Goal: Information Seeking & Learning: Learn about a topic

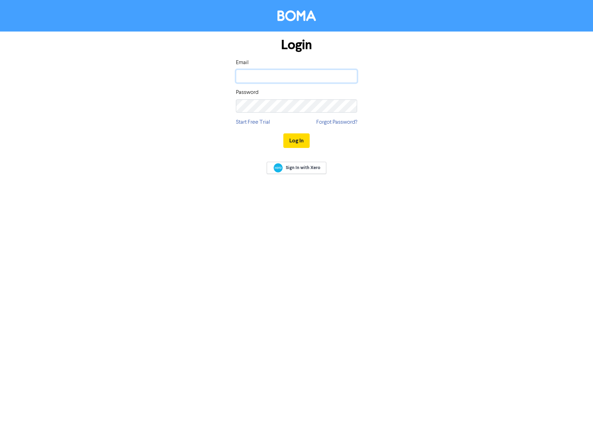
click at [251, 79] on input "email" at bounding box center [296, 76] width 121 height 13
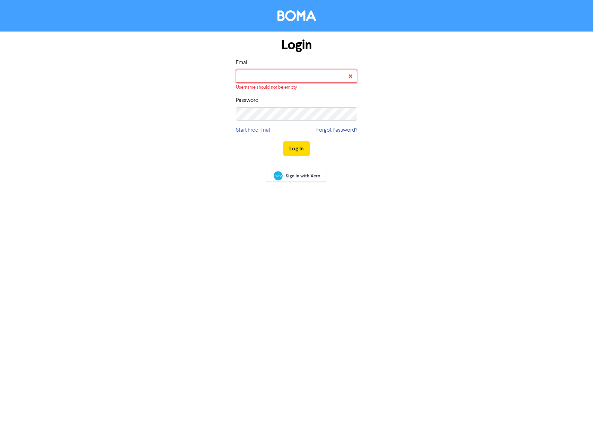
click at [245, 72] on input "email" at bounding box center [296, 76] width 121 height 13
paste input "[EMAIL_ADDRESS][DOMAIN_NAME]"
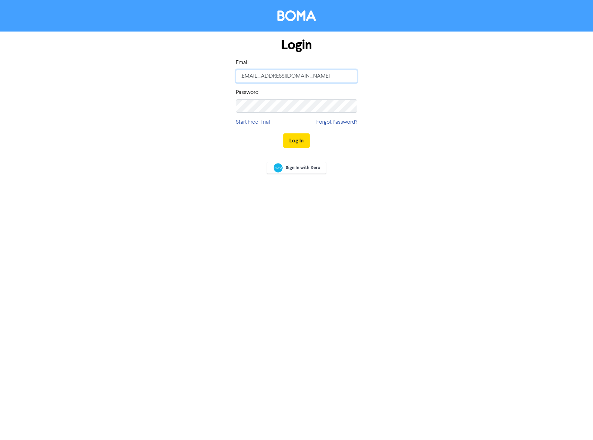
type input "[EMAIL_ADDRESS][DOMAIN_NAME]"
click at [296, 144] on button "Log In" at bounding box center [296, 140] width 26 height 15
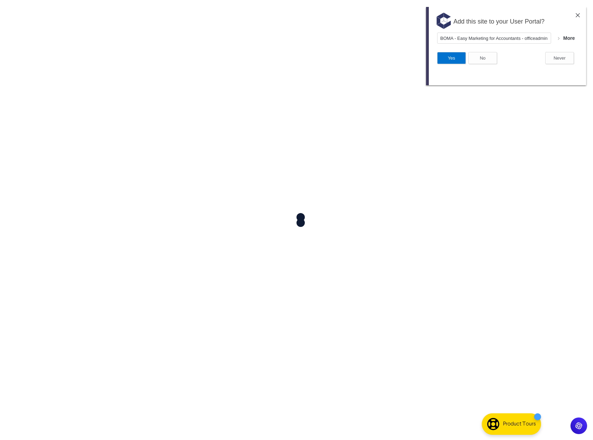
click at [458, 57] on button "Yes" at bounding box center [451, 58] width 29 height 12
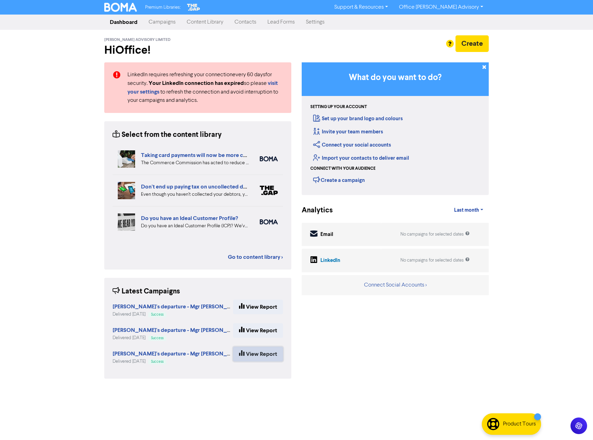
click at [274, 357] on link "View Report" at bounding box center [258, 354] width 50 height 15
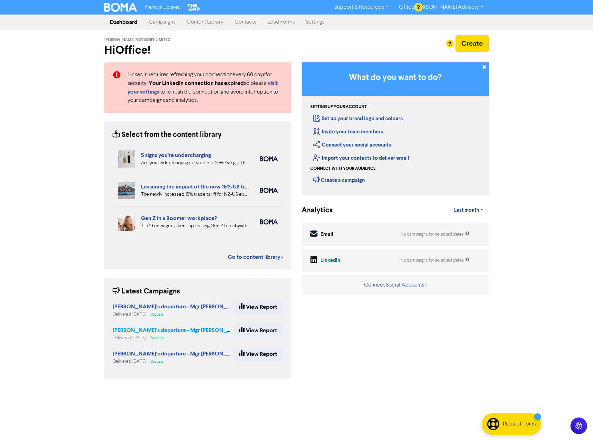
click at [141, 329] on strong "[PERSON_NAME]'s departure - Mgr [PERSON_NAME]" at bounding box center [179, 330] width 132 height 7
click at [199, 20] on link "Content Library" at bounding box center [205, 22] width 48 height 14
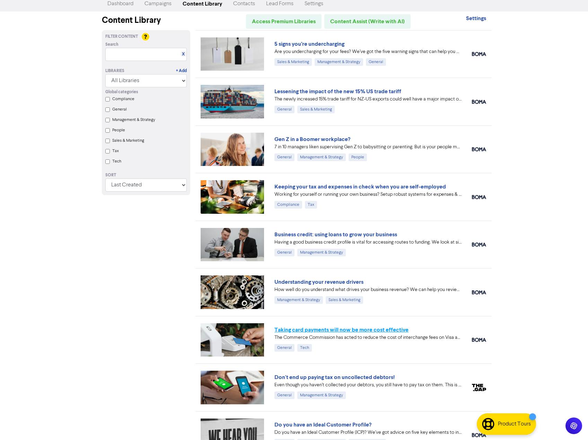
scroll to position [35, 0]
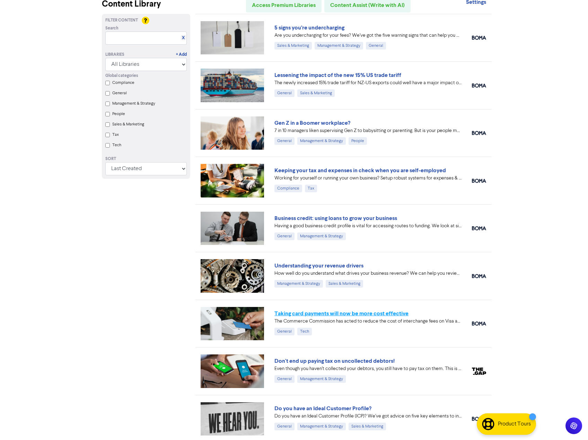
click at [350, 314] on link "Taking card payments will now be more cost effective" at bounding box center [341, 313] width 134 height 7
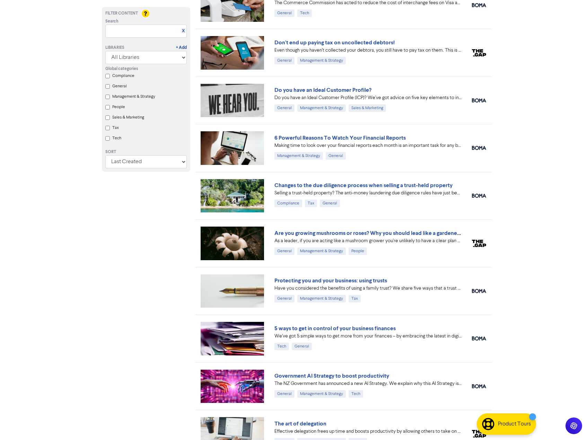
scroll to position [416, 0]
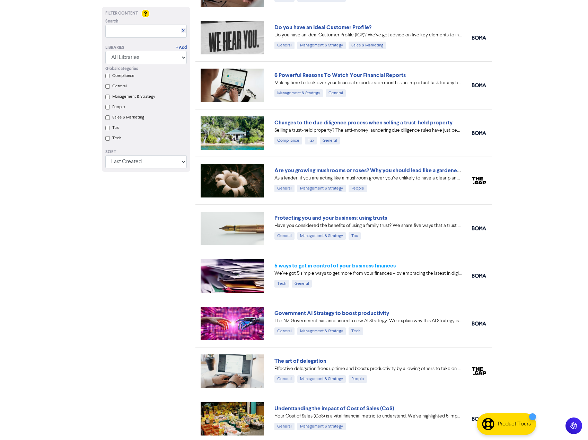
click at [319, 267] on link "5 ways to get in control of your business finances" at bounding box center [334, 265] width 121 height 7
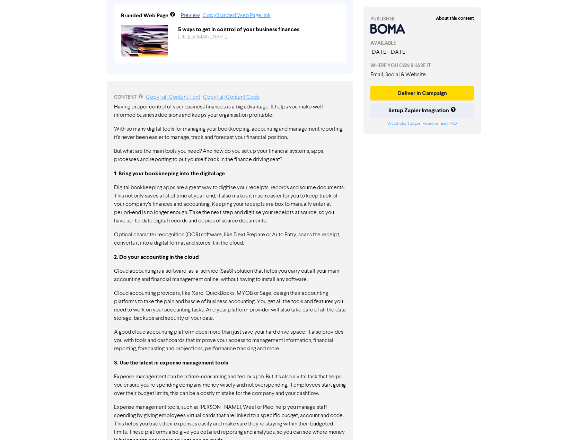
scroll to position [346, 0]
